Goal: Ask a question

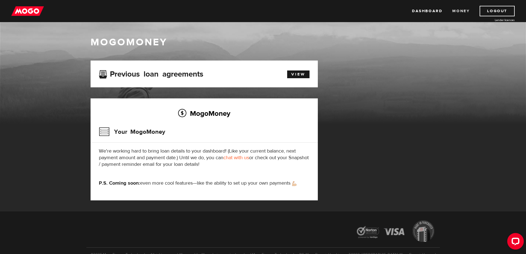
click at [457, 12] on link "Money" at bounding box center [460, 11] width 17 height 10
click at [239, 157] on link "chat with us" at bounding box center [236, 157] width 26 height 6
click at [508, 239] on button "Open LiveChat chat widget" at bounding box center [515, 241] width 17 height 17
click at [515, 240] on icon "Open LiveChat chat widget" at bounding box center [515, 241] width 5 height 4
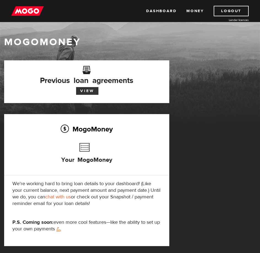
click at [89, 92] on link "View" at bounding box center [87, 91] width 22 height 8
